Goal: Task Accomplishment & Management: Manage account settings

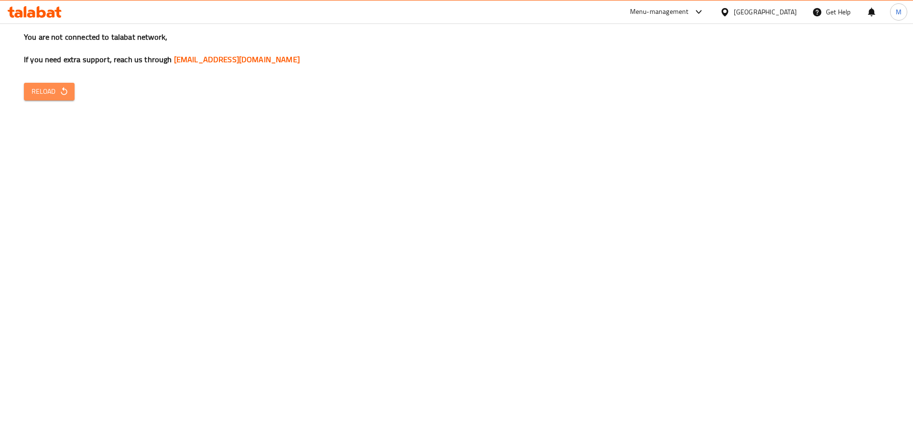
drag, startPoint x: 49, startPoint y: 88, endPoint x: 96, endPoint y: 116, distance: 54.4
click at [49, 89] on span "Reload" at bounding box center [49, 92] width 35 height 12
click at [47, 87] on span "Reload" at bounding box center [49, 92] width 35 height 12
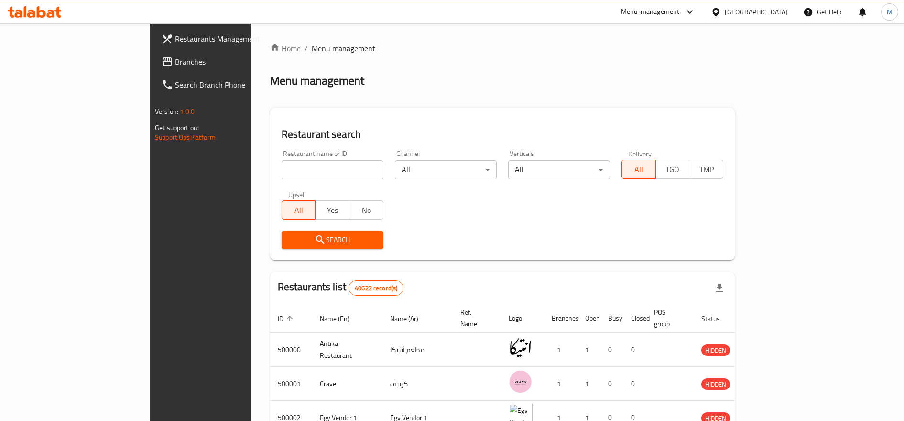
click at [303, 175] on input "search" at bounding box center [333, 169] width 102 height 19
paste input ""عرض الكينج بيتزا صغير + نجرسجو شبح ب ٢٢٠ بدلا 300 عرض البيتزا الوسط بيتزا وسط …"
type input ""عرض الكينج بيتزا صغير + نجرسجو شبح ب ٢٢٠ بدلا 300 عرض البيتزا الوسط بيتزا وسط …"
click at [282, 172] on input "search" at bounding box center [333, 169] width 102 height 19
type input "galal"
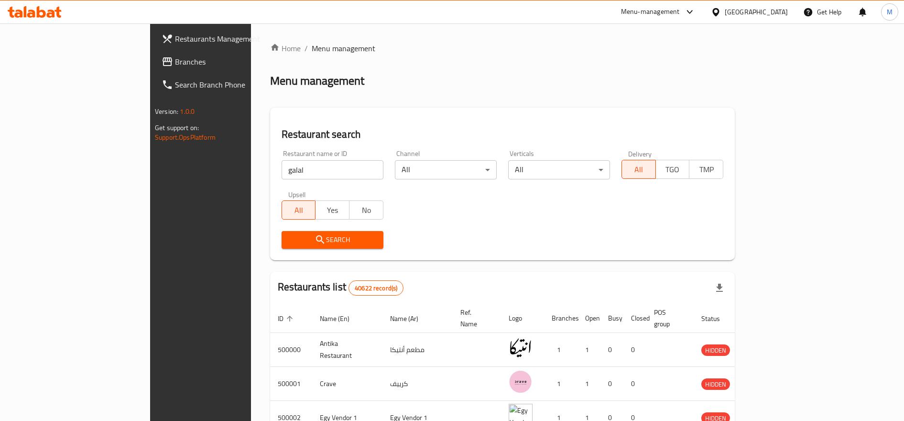
click at [289, 235] on span "Search" at bounding box center [332, 240] width 87 height 12
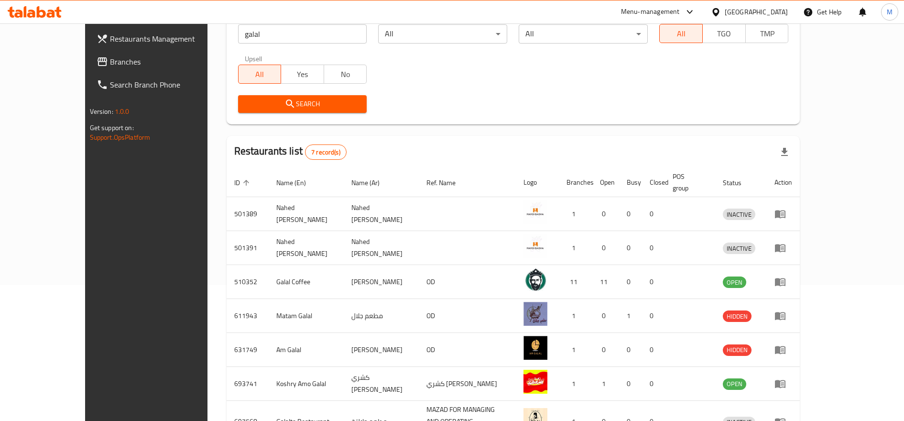
scroll to position [197, 0]
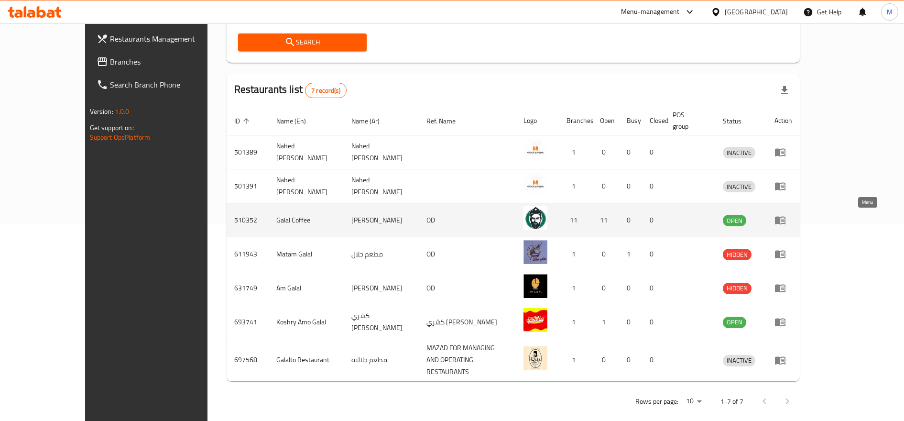
click at [786, 223] on icon "enhanced table" at bounding box center [780, 219] width 11 height 11
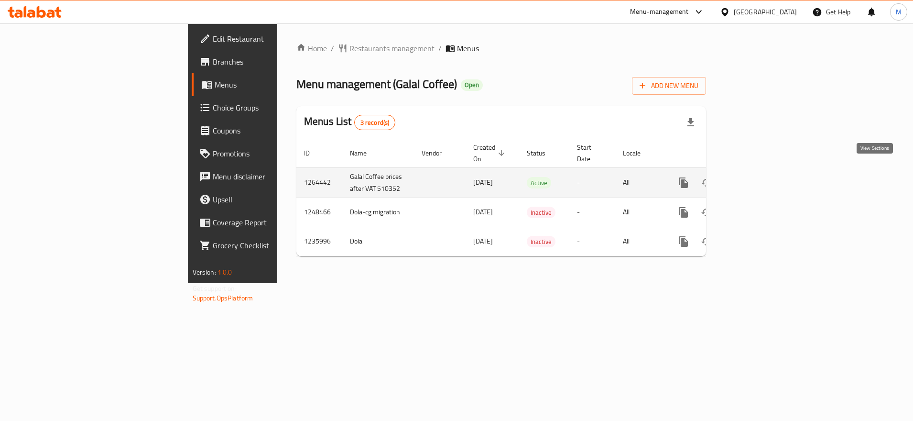
click at [758, 177] on icon "enhanced table" at bounding box center [752, 182] width 11 height 11
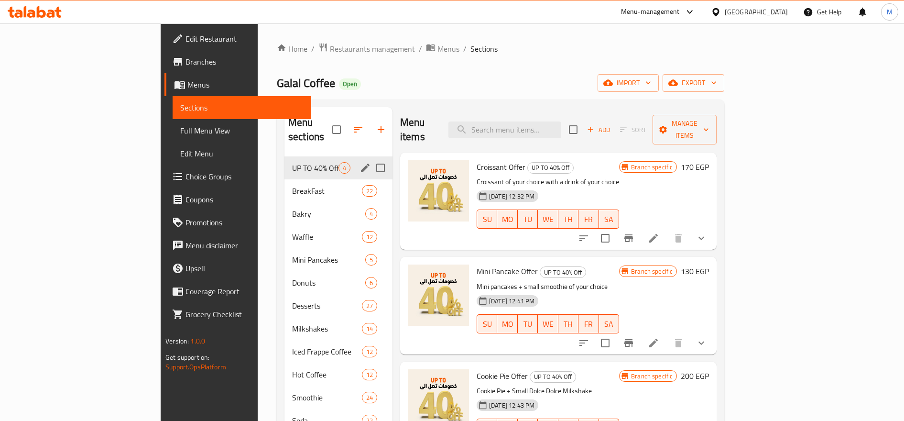
click at [292, 185] on span "BreakFast" at bounding box center [327, 190] width 70 height 11
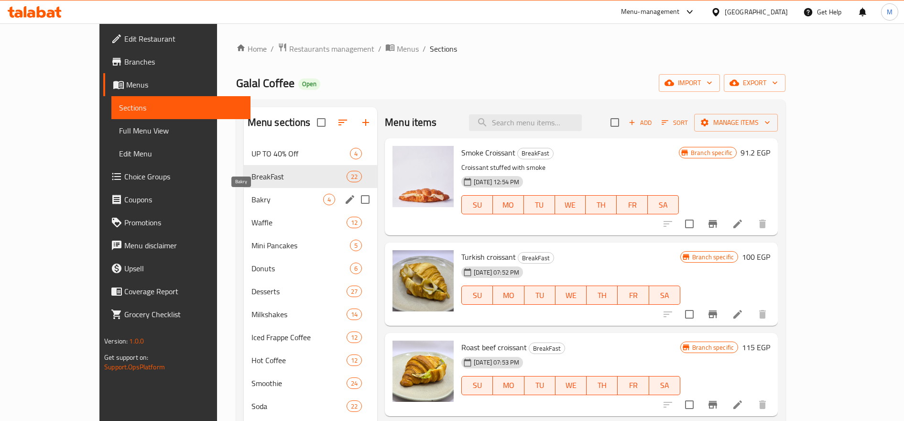
click at [251, 198] on span "Bakry" at bounding box center [287, 199] width 72 height 11
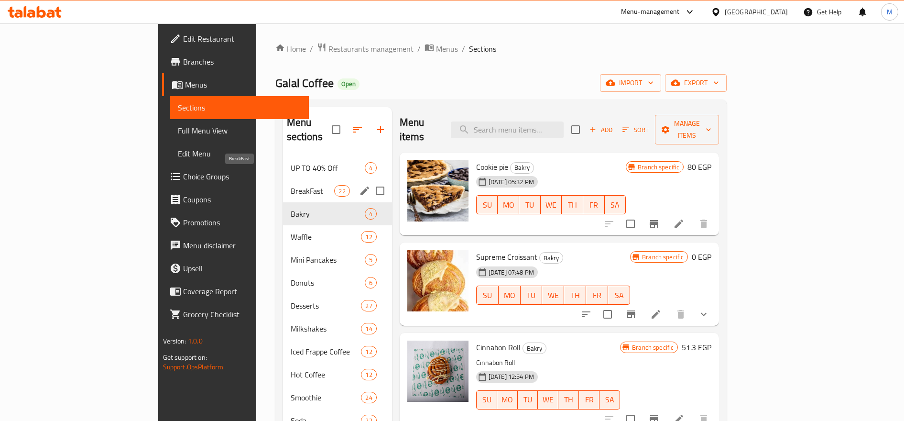
click at [291, 185] on span "BreakFast" at bounding box center [313, 190] width 44 height 11
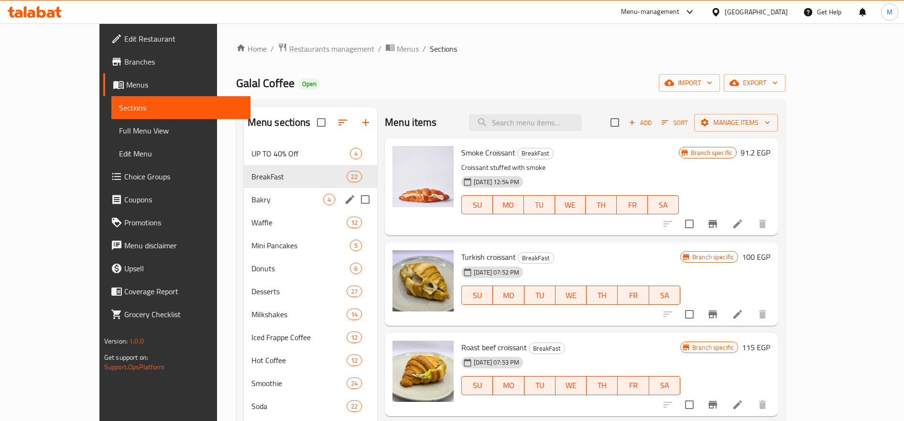
scroll to position [159, 0]
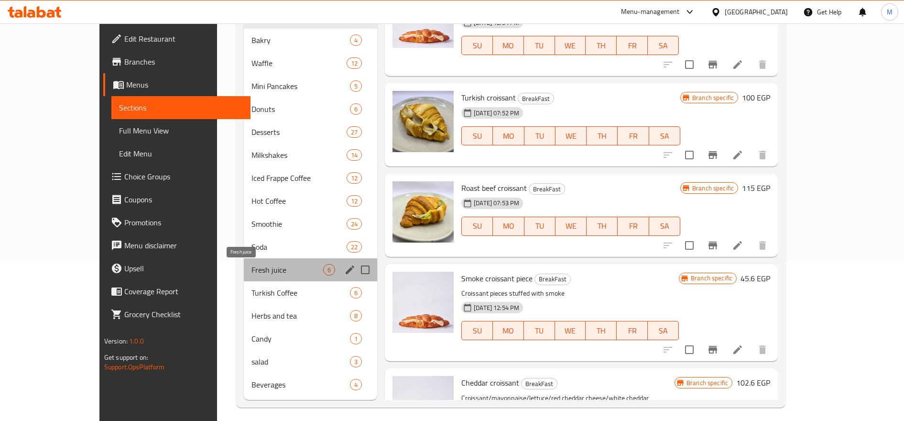
click at [251, 269] on span "Fresh juice" at bounding box center [287, 269] width 72 height 11
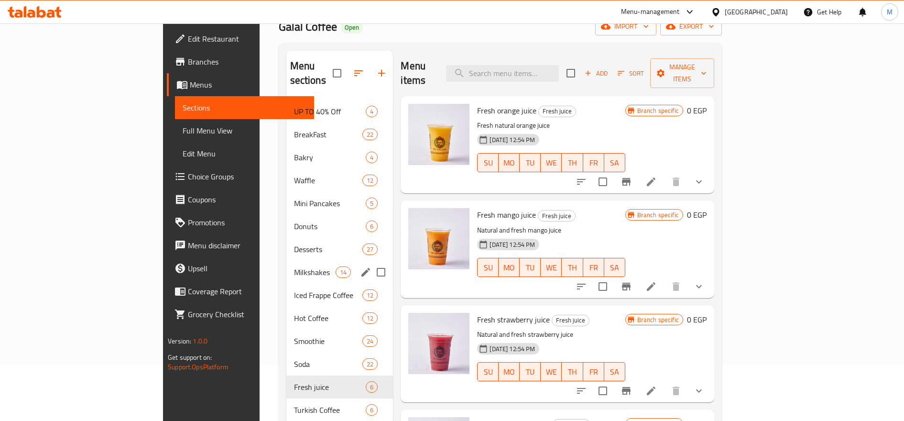
scroll to position [80, 0]
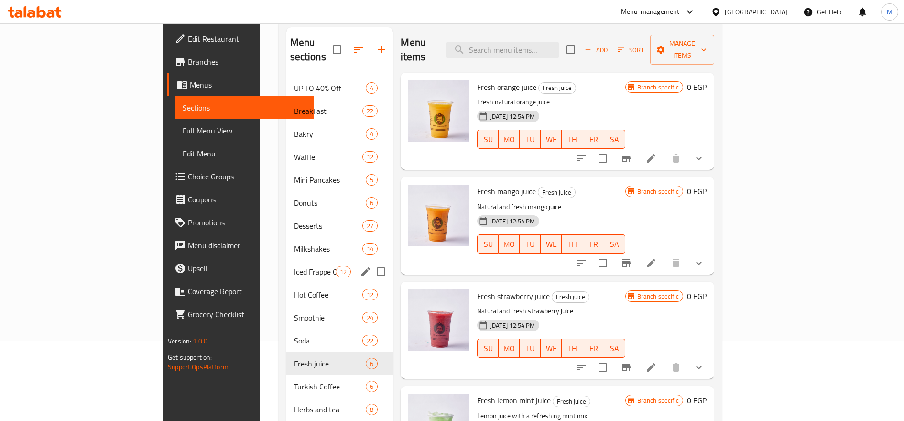
click at [294, 266] on span "Iced Frappe Coffee" at bounding box center [315, 271] width 42 height 11
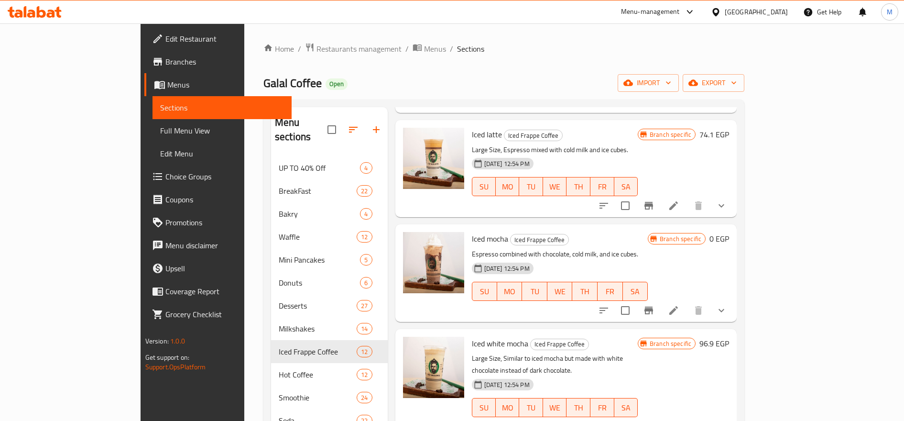
scroll to position [319, 0]
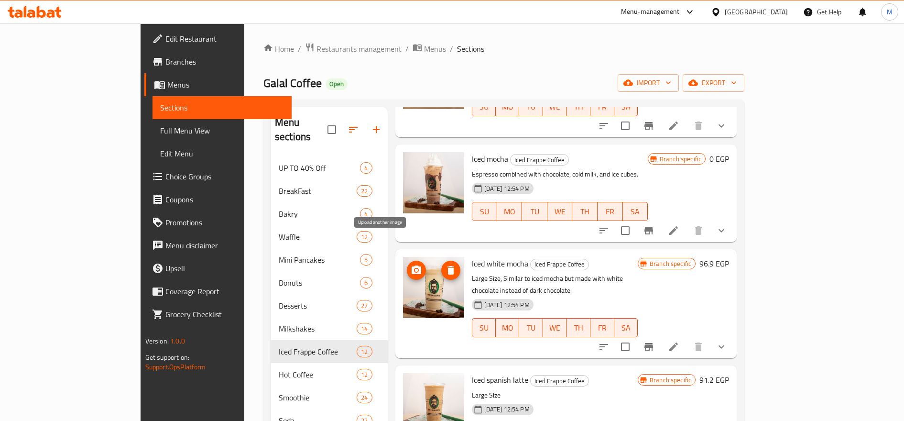
click at [407, 264] on span "upload picture" at bounding box center [416, 269] width 19 height 11
